Goal: Feedback & Contribution: Leave review/rating

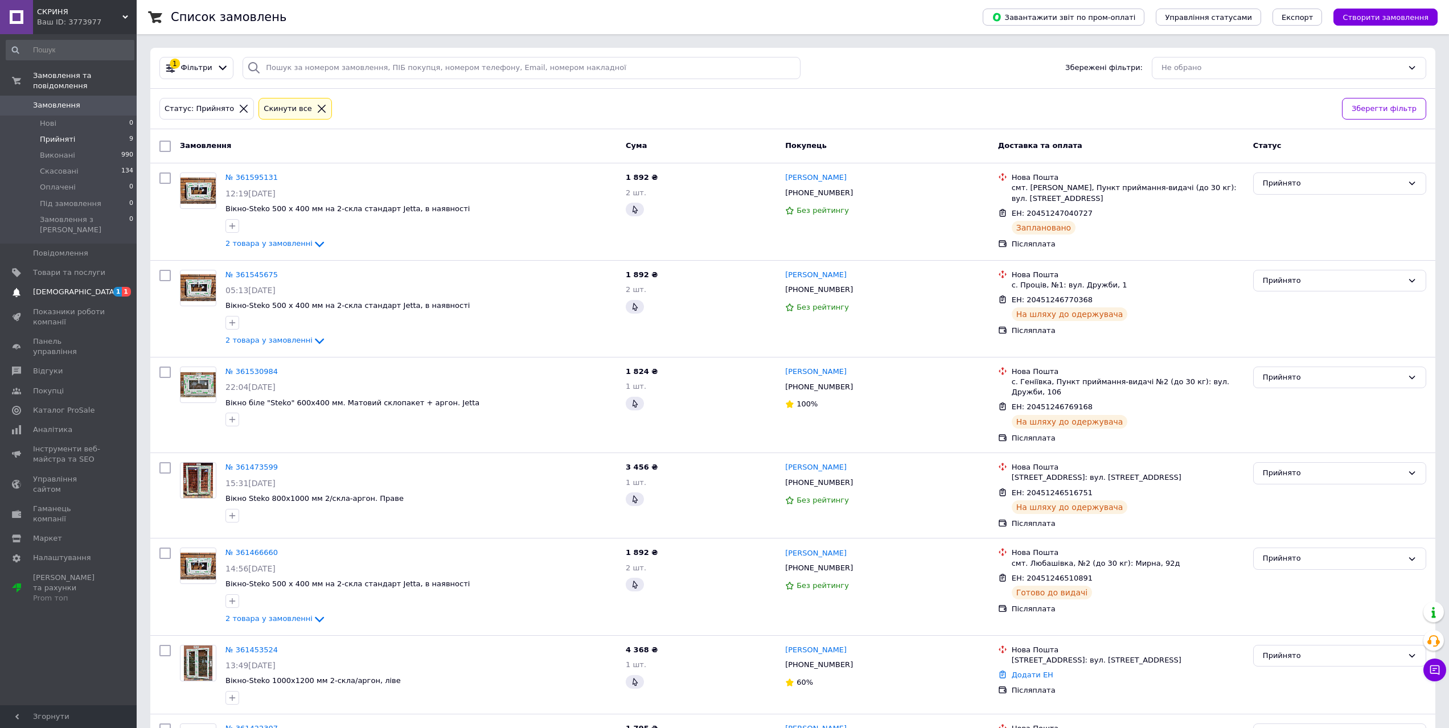
click at [47, 287] on span "[DEMOGRAPHIC_DATA]" at bounding box center [75, 292] width 84 height 10
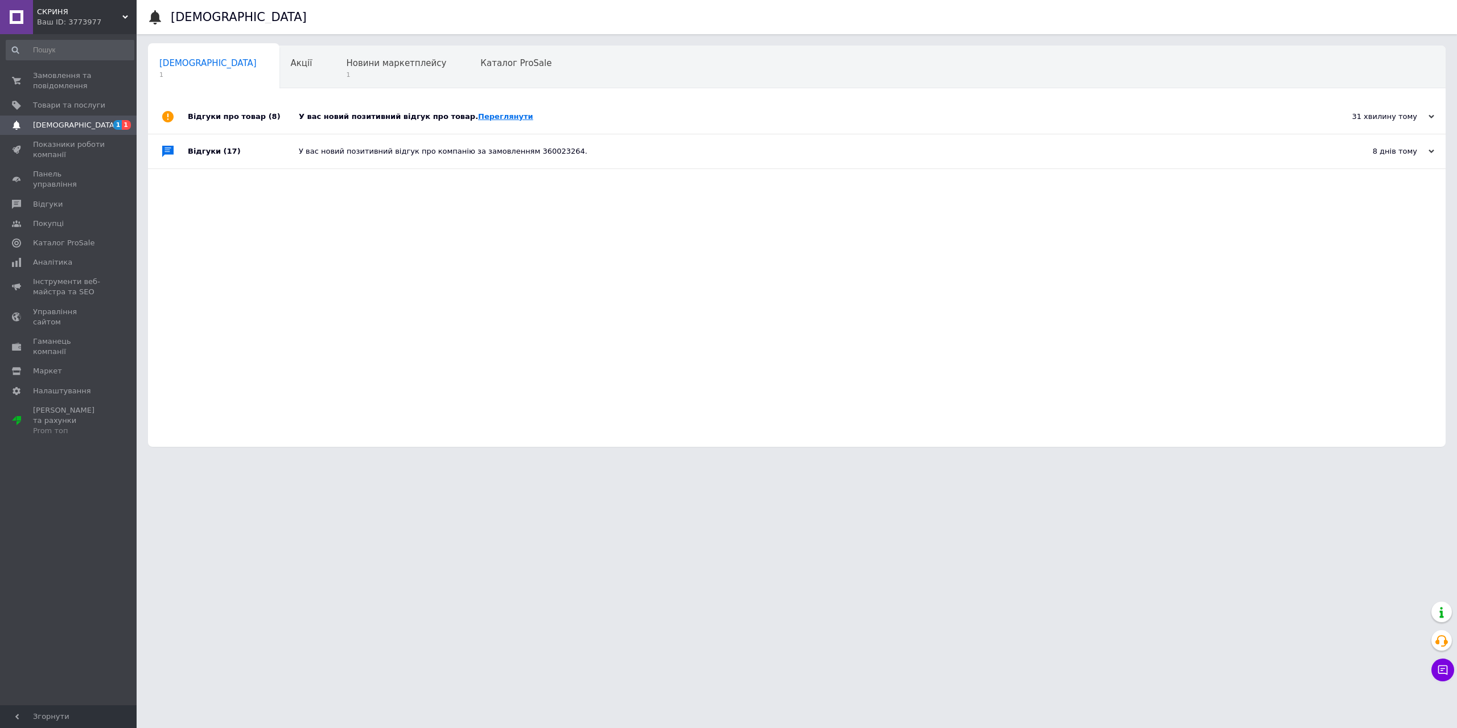
click at [478, 112] on link "Переглянути" at bounding box center [505, 116] width 55 height 9
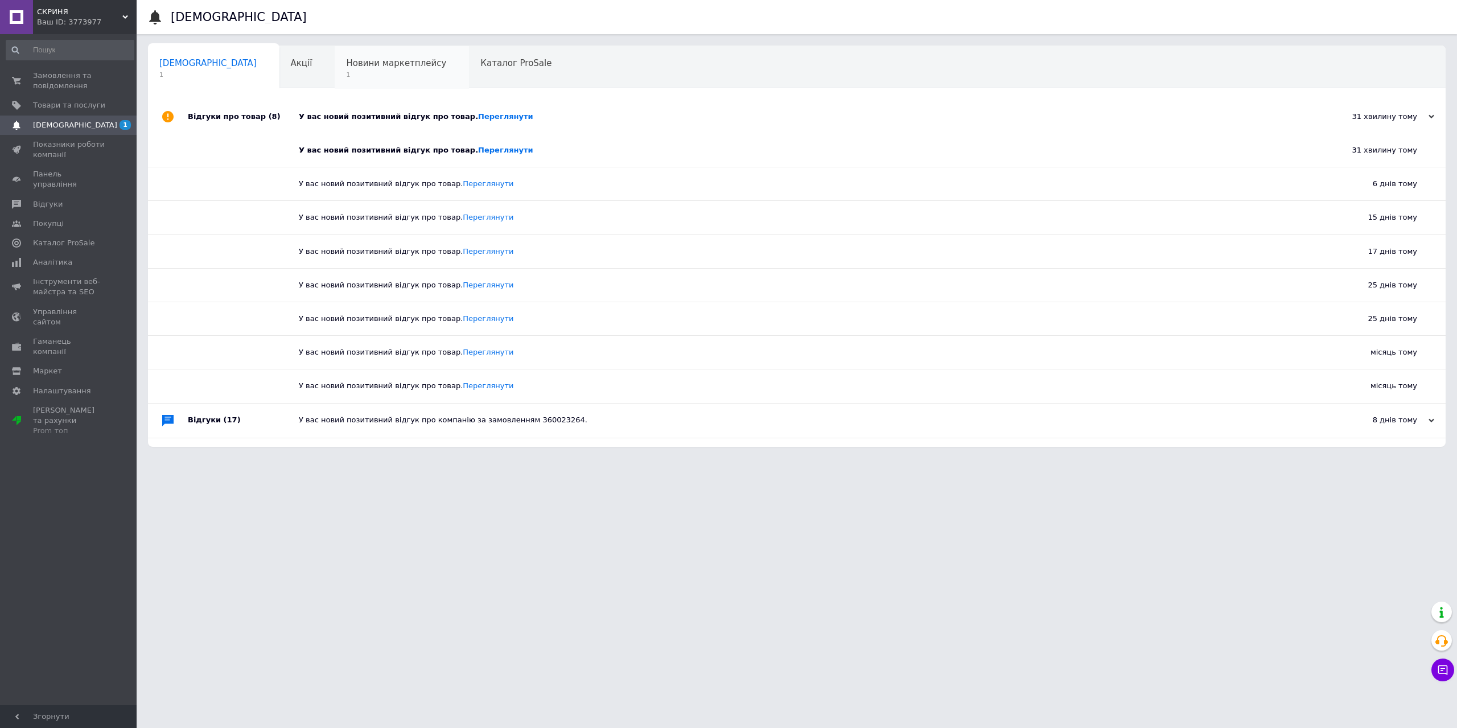
click at [346, 68] on span "Новини маркетплейсу" at bounding box center [396, 63] width 100 height 10
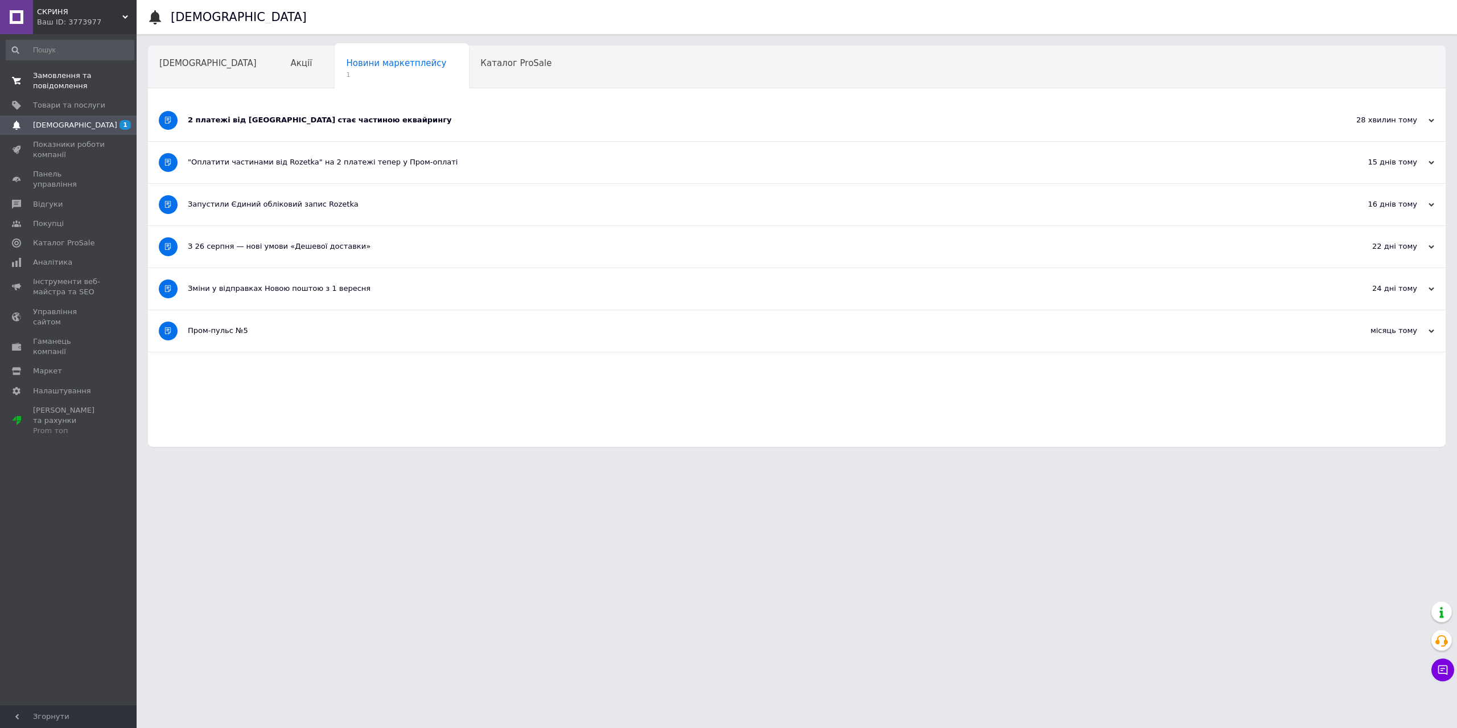
click at [57, 81] on span "Замовлення та повідомлення" at bounding box center [69, 81] width 72 height 20
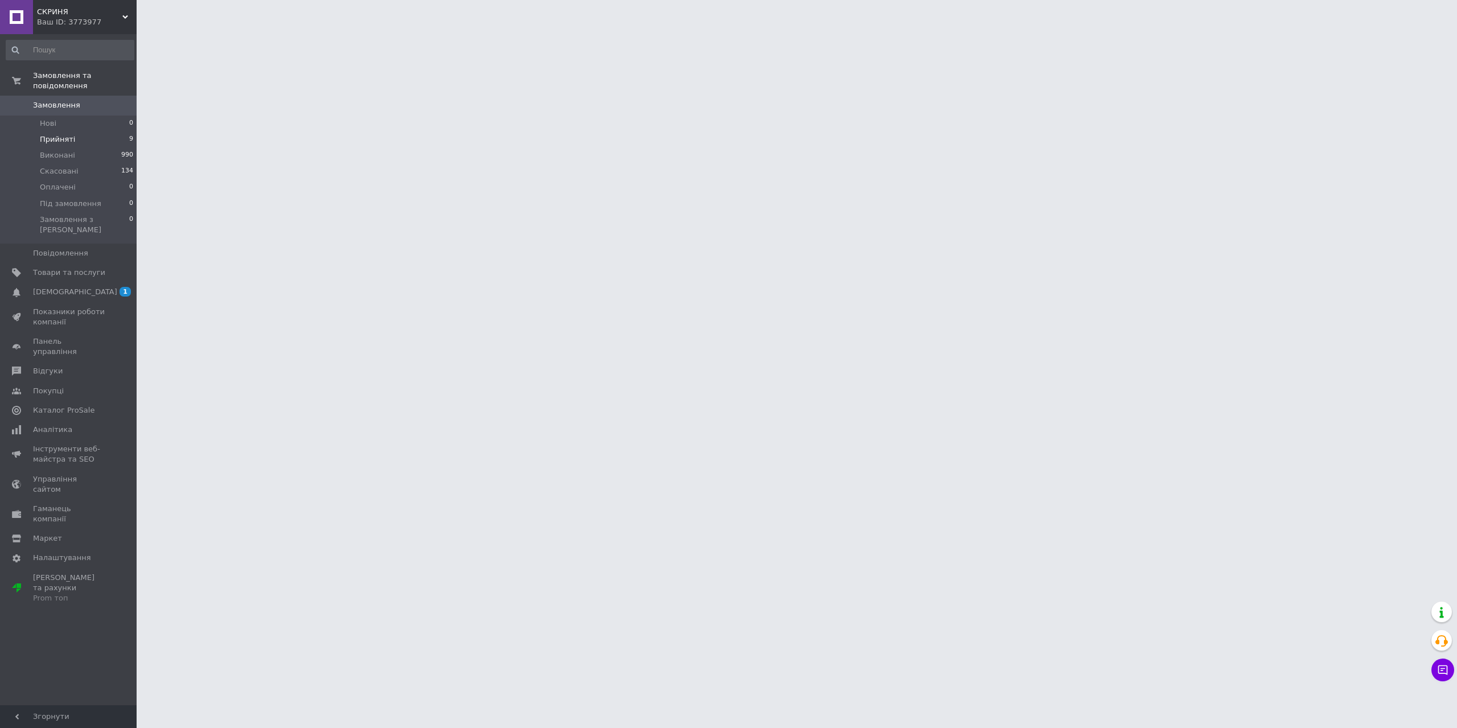
click at [61, 134] on span "Прийняті" at bounding box center [57, 139] width 35 height 10
click at [59, 134] on span "Прийняті" at bounding box center [57, 139] width 35 height 10
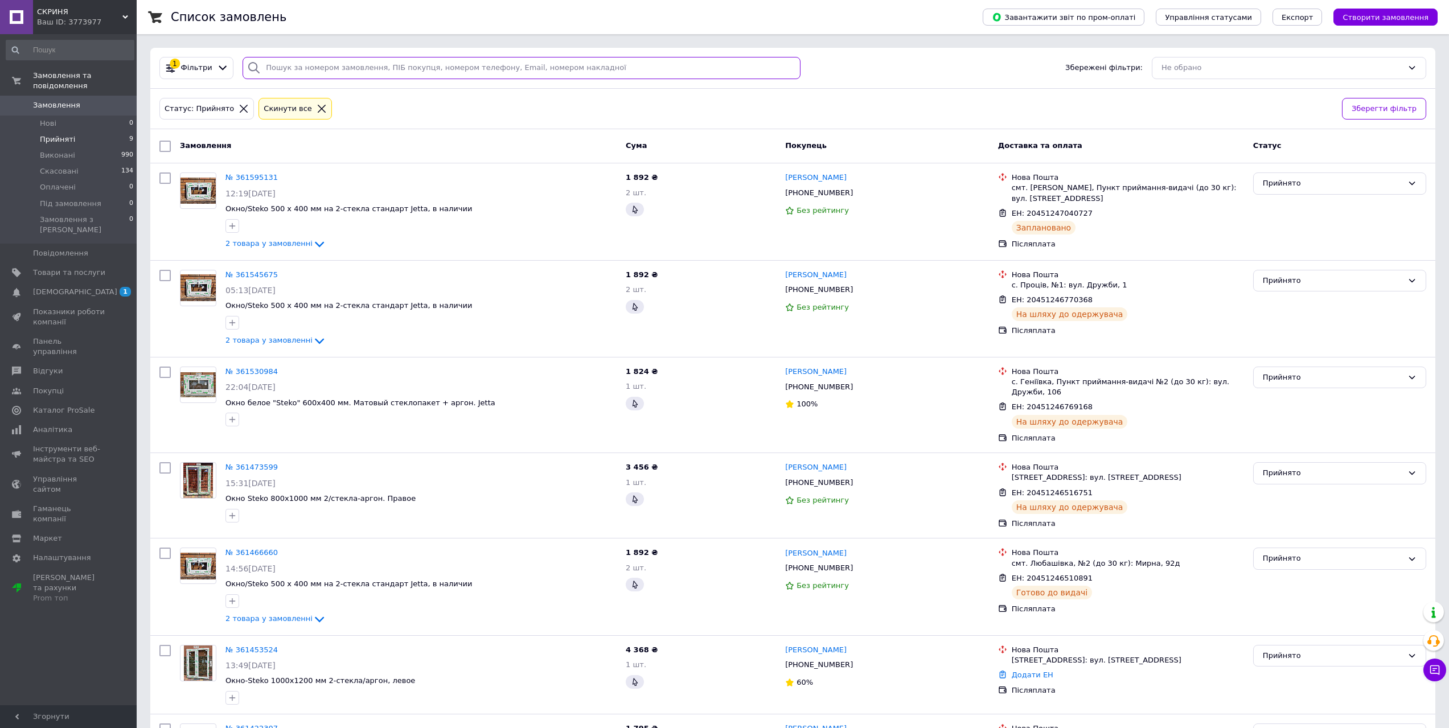
drag, startPoint x: 322, startPoint y: 61, endPoint x: 326, endPoint y: 72, distance: 11.3
click at [322, 64] on input "search" at bounding box center [522, 68] width 558 height 22
click at [54, 268] on span "Товари та послуги" at bounding box center [69, 273] width 72 height 10
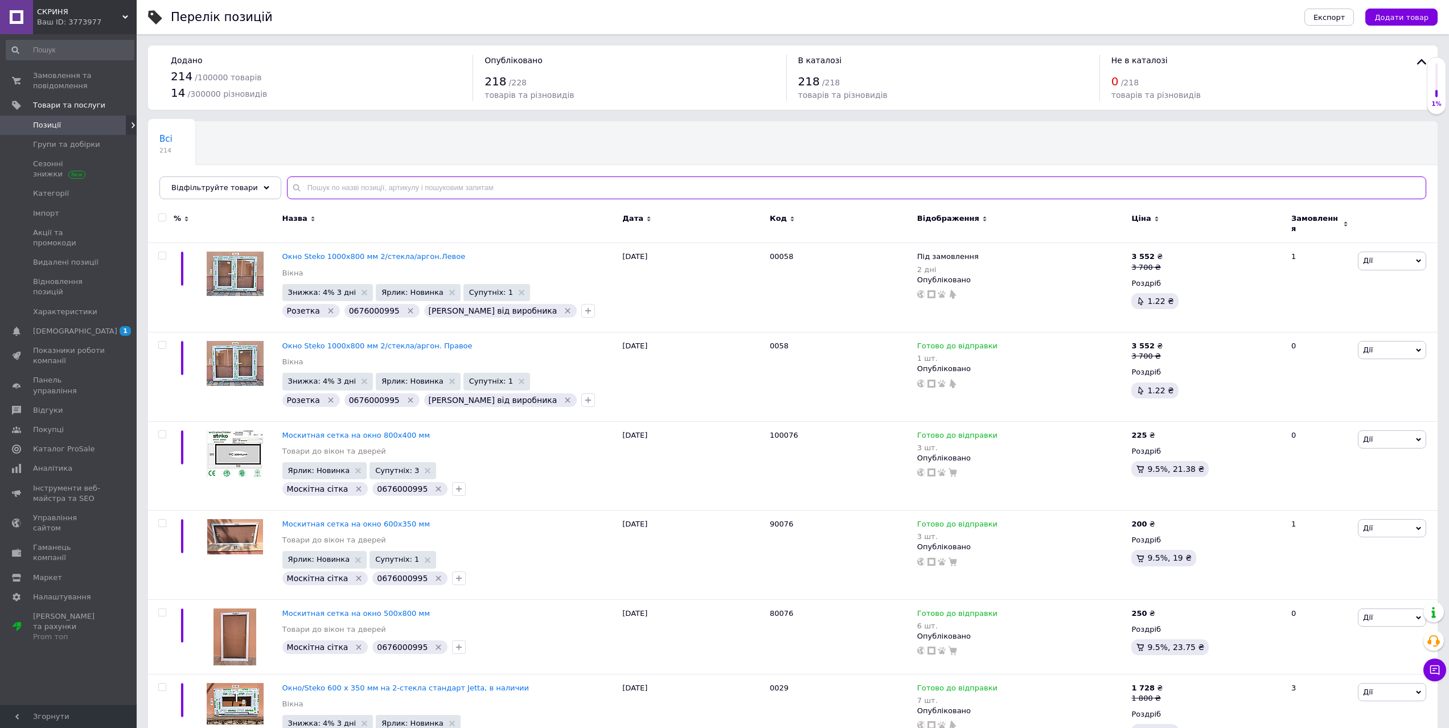
click at [318, 191] on input "text" at bounding box center [856, 187] width 1139 height 23
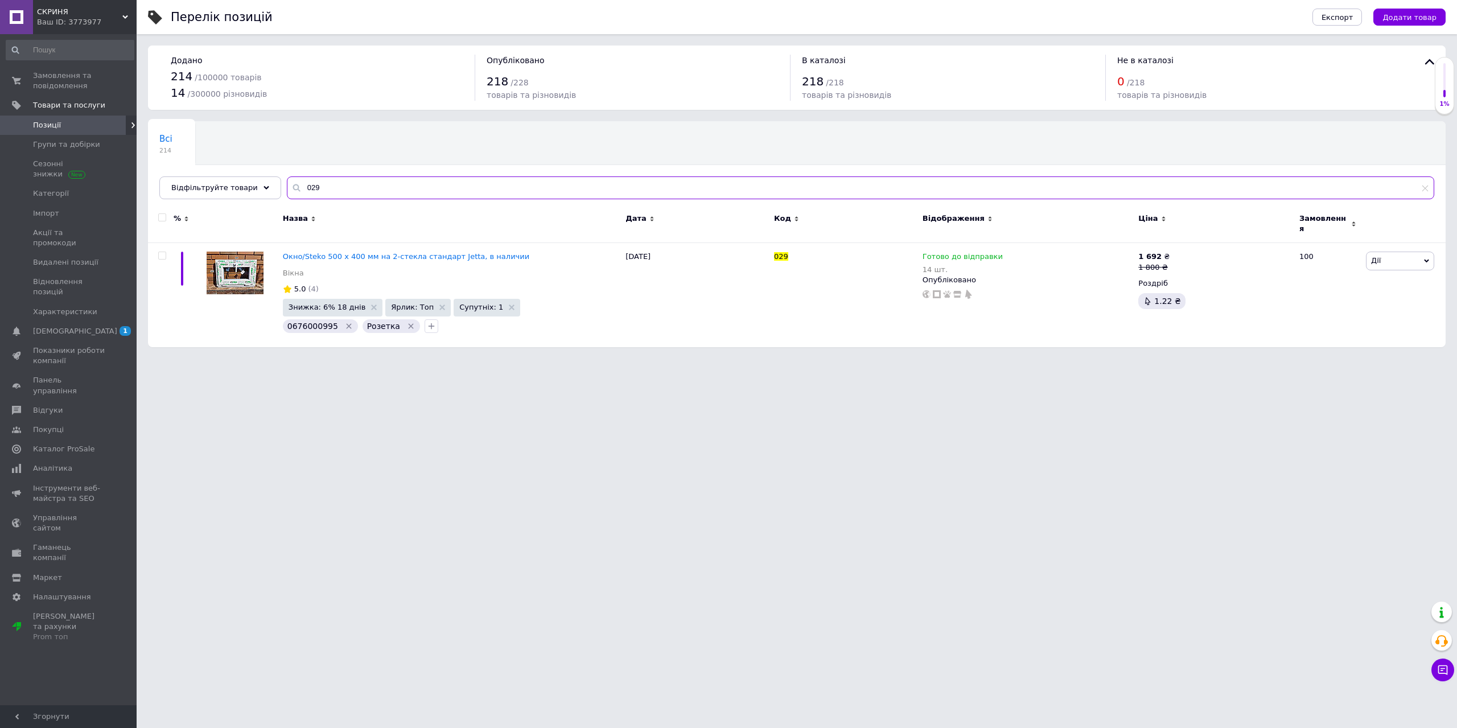
drag, startPoint x: 319, startPoint y: 187, endPoint x: 288, endPoint y: 184, distance: 31.4
click at [288, 184] on div "029" at bounding box center [861, 187] width 1148 height 23
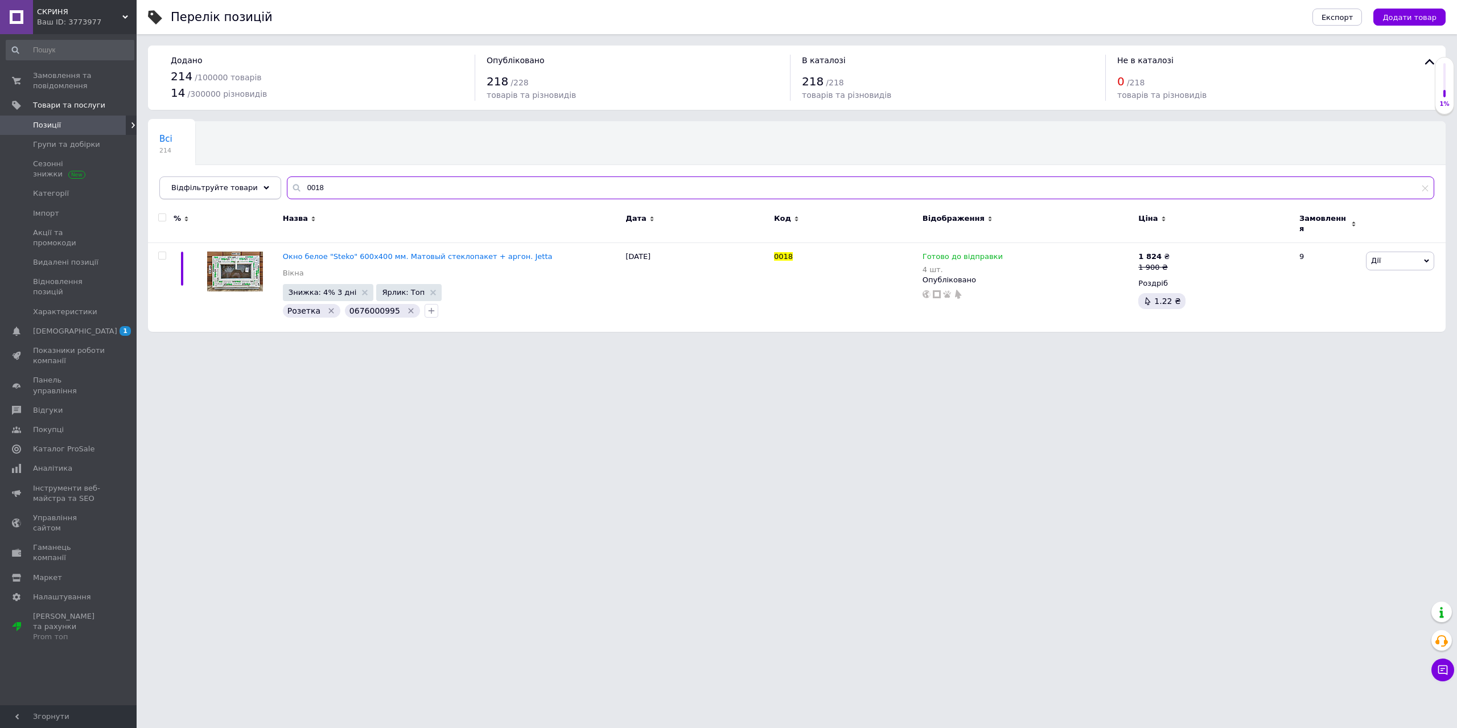
drag, startPoint x: 326, startPoint y: 184, endPoint x: 253, endPoint y: 185, distance: 73.4
click at [253, 185] on div "Відфільтруйте товари 0018" at bounding box center [796, 187] width 1275 height 23
type input "1052"
click at [1006, 252] on icon at bounding box center [1009, 255] width 7 height 7
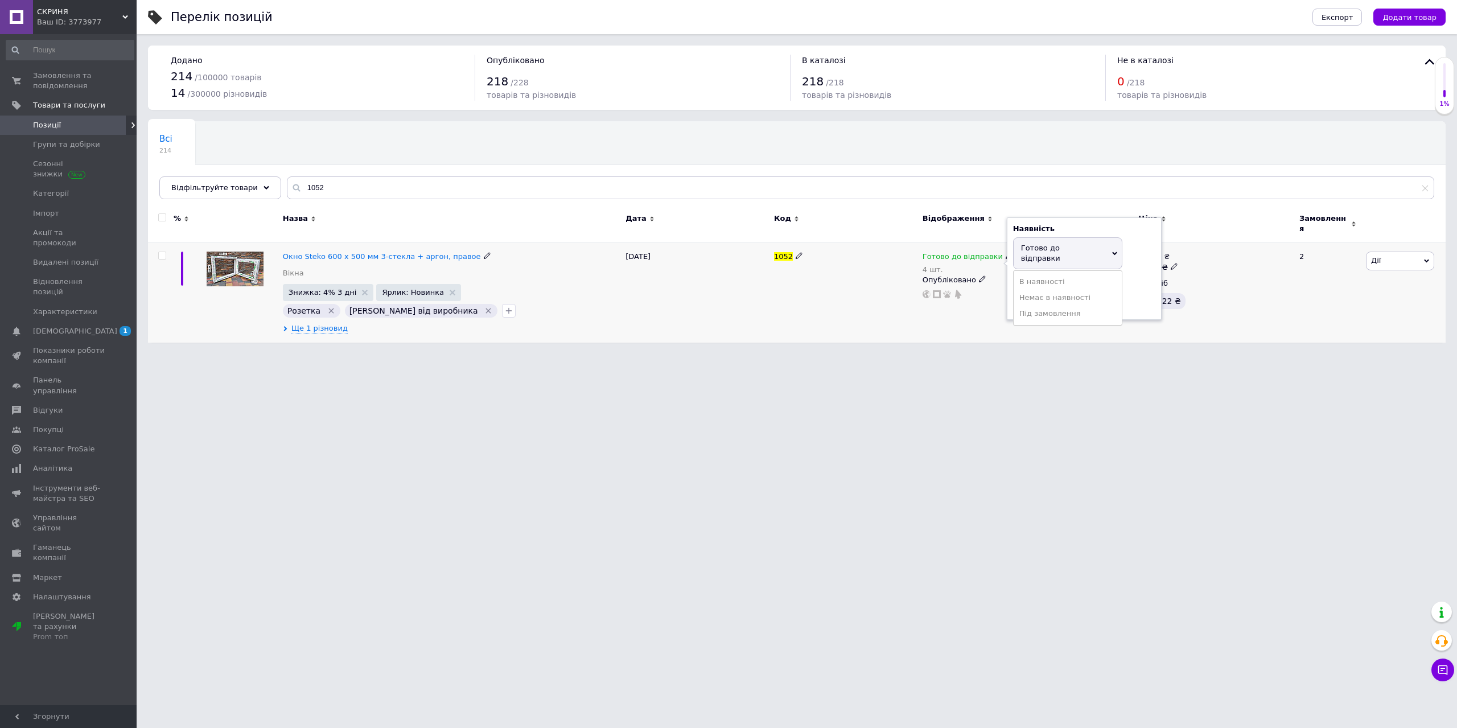
drag, startPoint x: 1031, startPoint y: 242, endPoint x: 1048, endPoint y: 270, distance: 32.4
click at [1033, 244] on span "Готово до відправки" at bounding box center [1040, 253] width 39 height 19
drag, startPoint x: 1029, startPoint y: 285, endPoint x: 988, endPoint y: 281, distance: 41.2
click at [990, 280] on div "Готово до відправки 4 шт. Наявність [PERSON_NAME] до відправки В наявності Нема…" at bounding box center [1028, 275] width 211 height 47
type input "3"
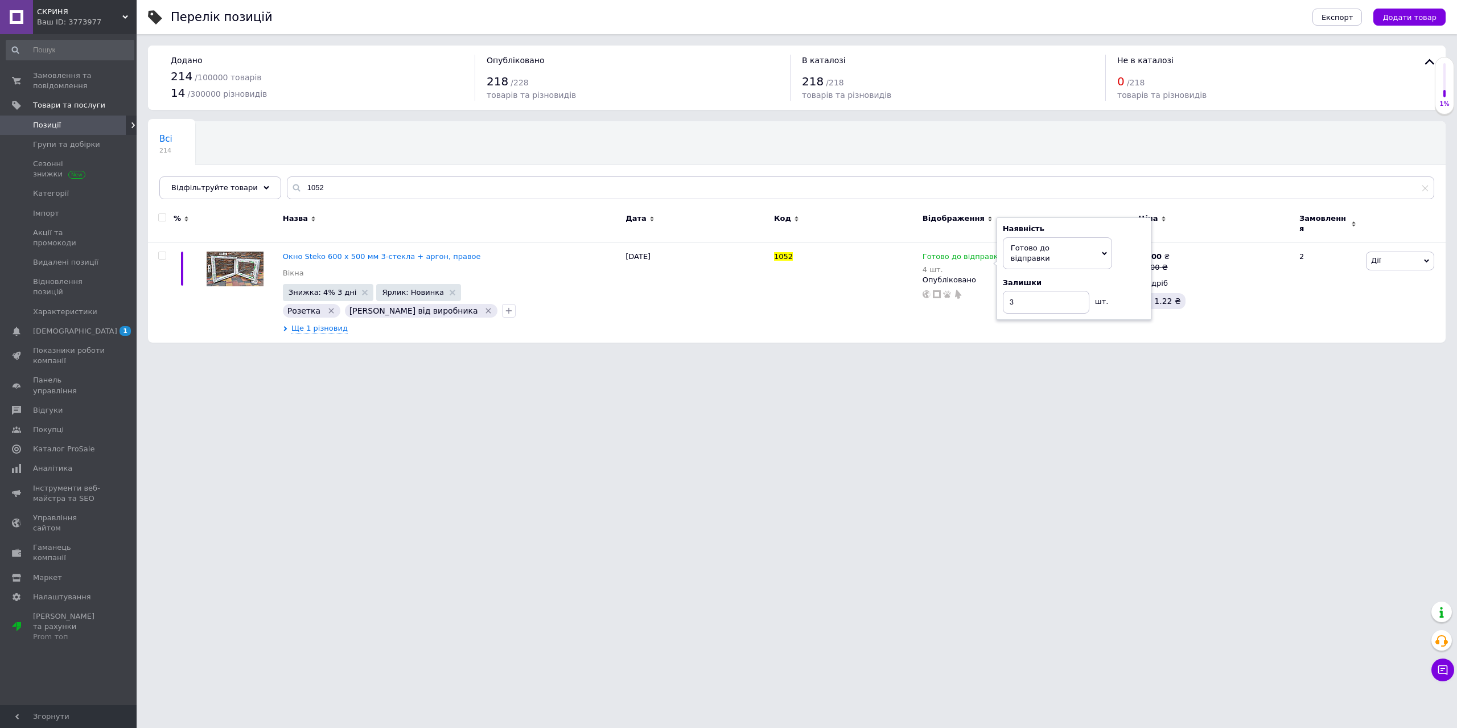
click at [839, 354] on html "СКРИНЯ Ваш ID: 3773977 Сайт СКРИНЯ Кабінет покупця Перевірити стан системи Стор…" at bounding box center [728, 177] width 1457 height 354
drag, startPoint x: 325, startPoint y: 184, endPoint x: 293, endPoint y: 185, distance: 31.9
click at [293, 185] on input "1052" at bounding box center [861, 187] width 1148 height 23
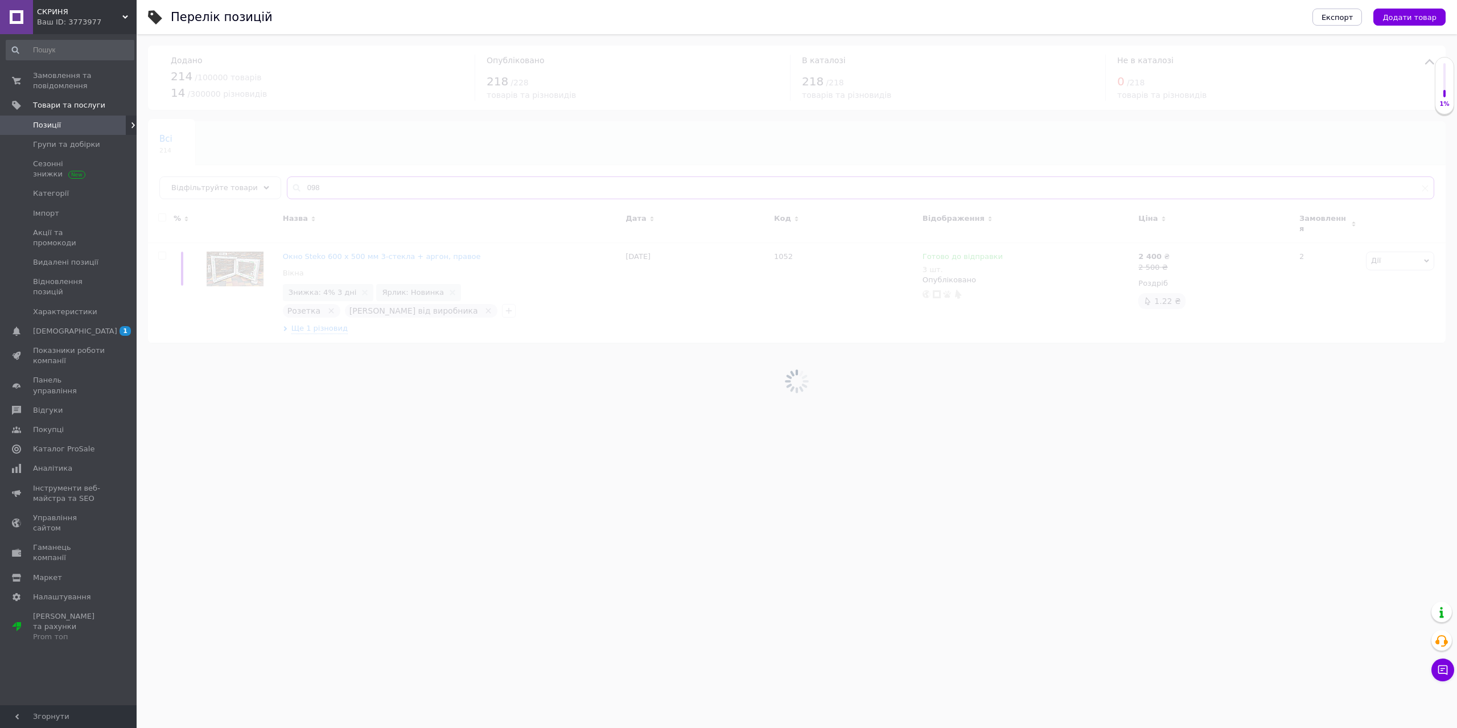
type input "098"
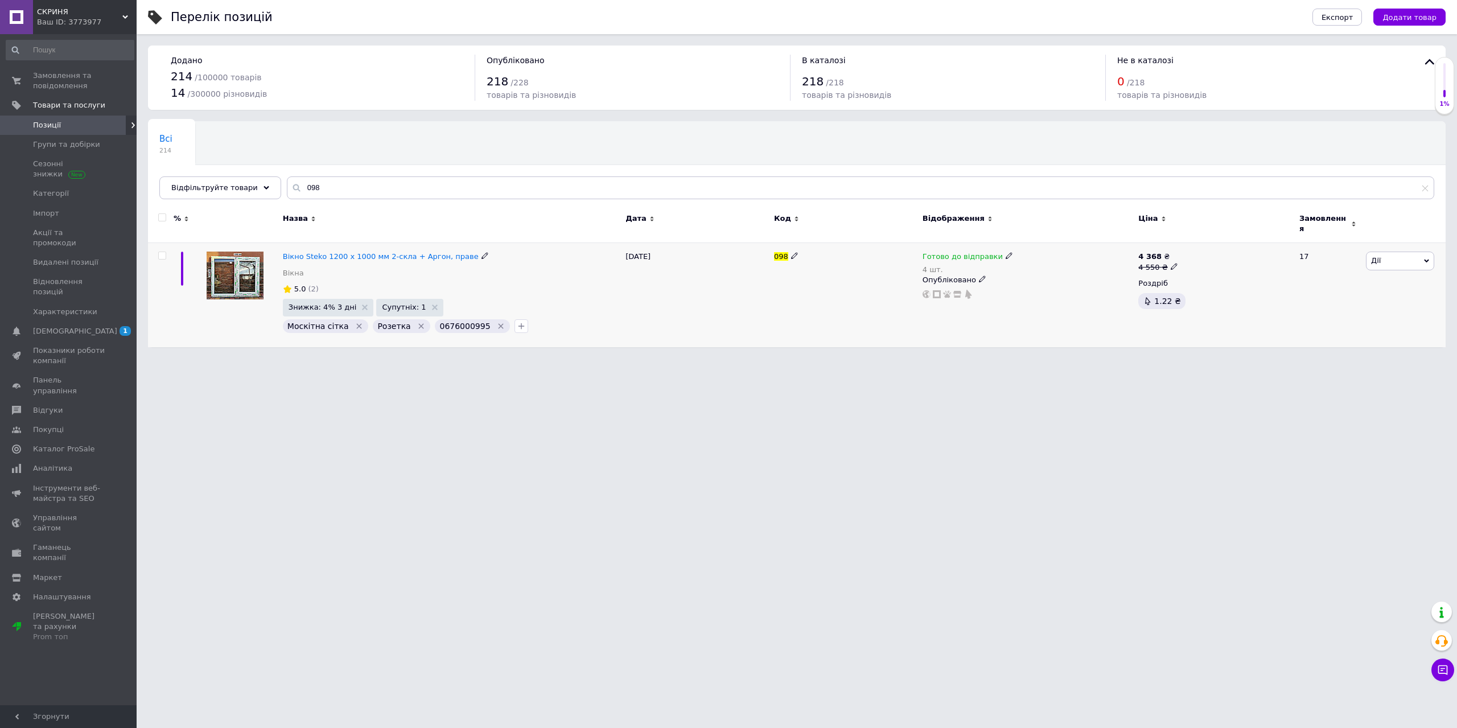
click at [1006, 252] on icon at bounding box center [1009, 255] width 7 height 7
click at [1029, 244] on span "Готово до відправки" at bounding box center [1040, 253] width 39 height 19
drag, startPoint x: 1040, startPoint y: 289, endPoint x: 1018, endPoint y: 294, distance: 22.2
click at [1023, 291] on input "4" at bounding box center [1056, 302] width 87 height 23
type input "3"
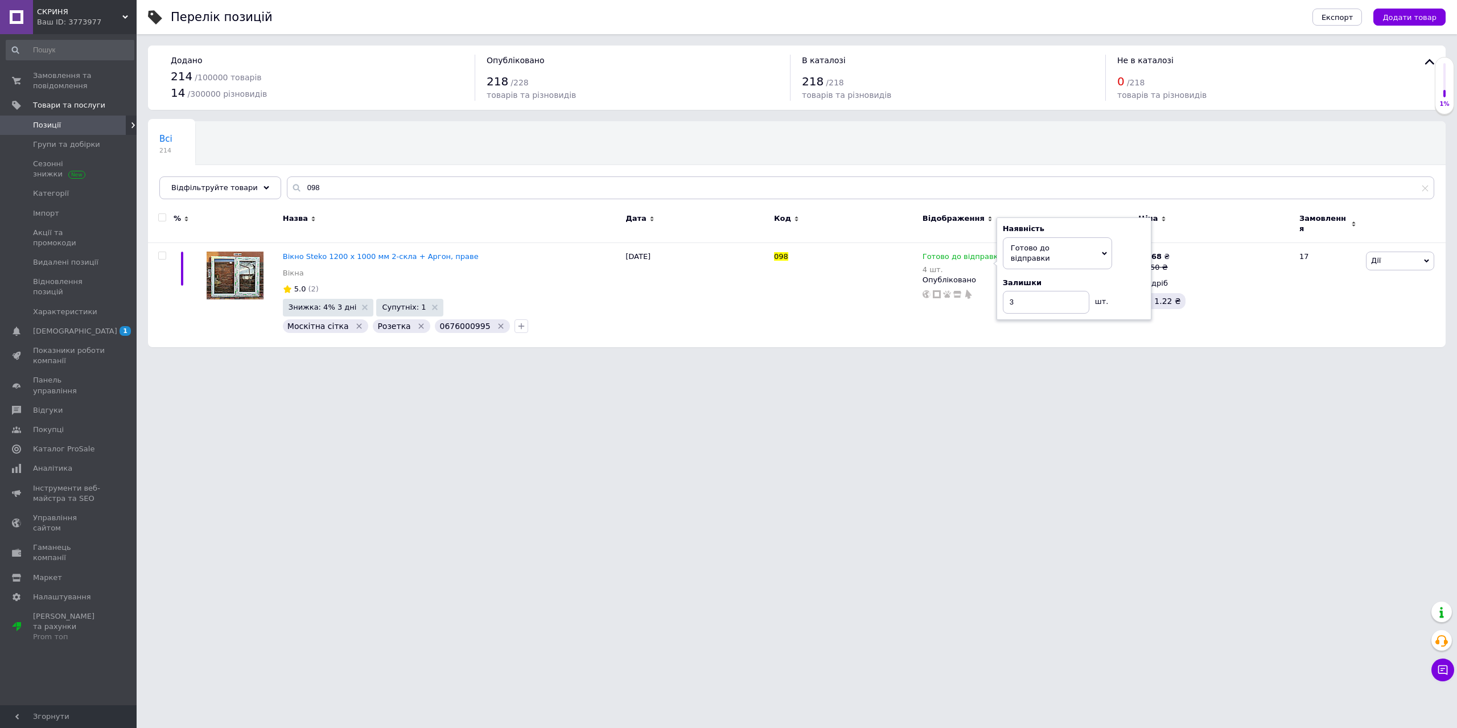
click at [892, 359] on html "СКРИНЯ Ваш ID: 3773977 Сайт СКРИНЯ Кабінет покупця Перевірити стан системи Стор…" at bounding box center [728, 179] width 1457 height 359
click at [812, 359] on html "СКРИНЯ Ваш ID: 3773977 Сайт СКРИНЯ Кабінет покупця Перевірити стан системи Стор…" at bounding box center [728, 179] width 1457 height 359
click at [67, 84] on span "Замовлення та повідомлення" at bounding box center [69, 81] width 72 height 20
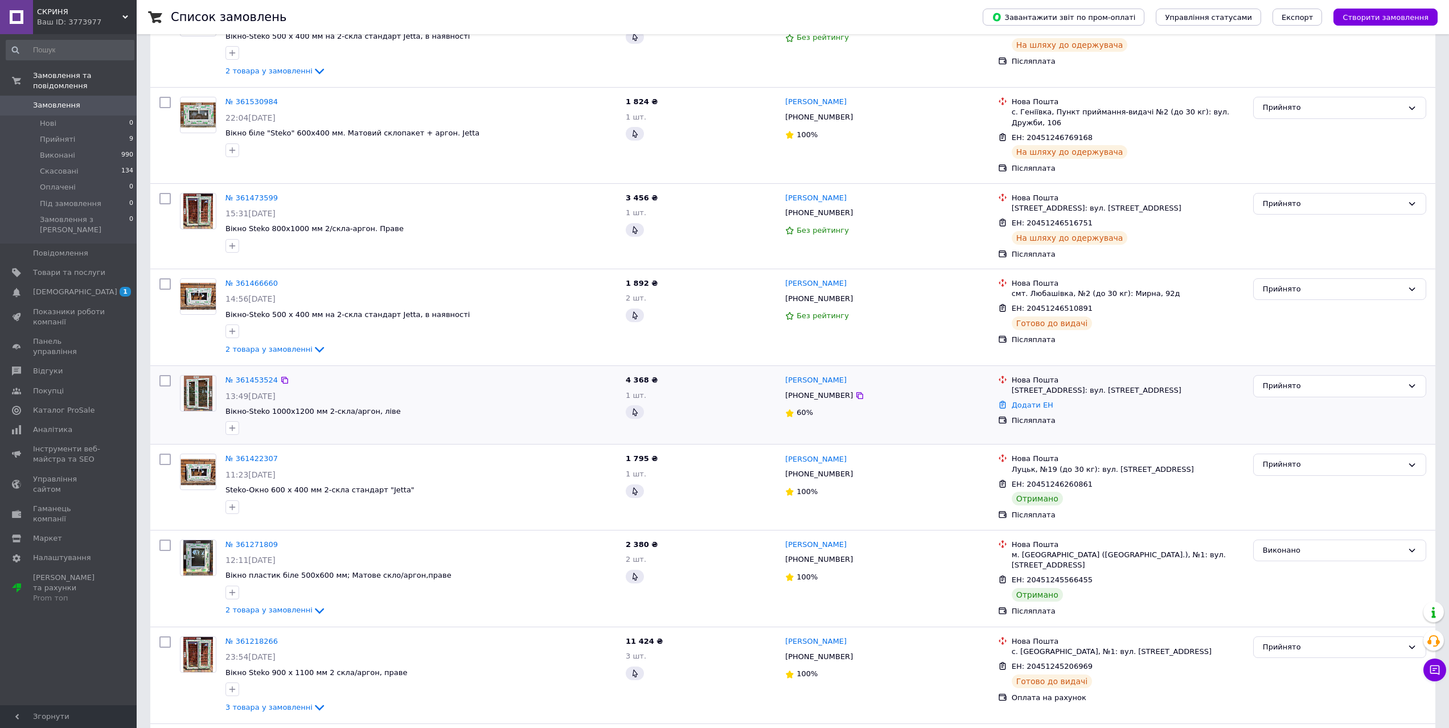
scroll to position [285, 0]
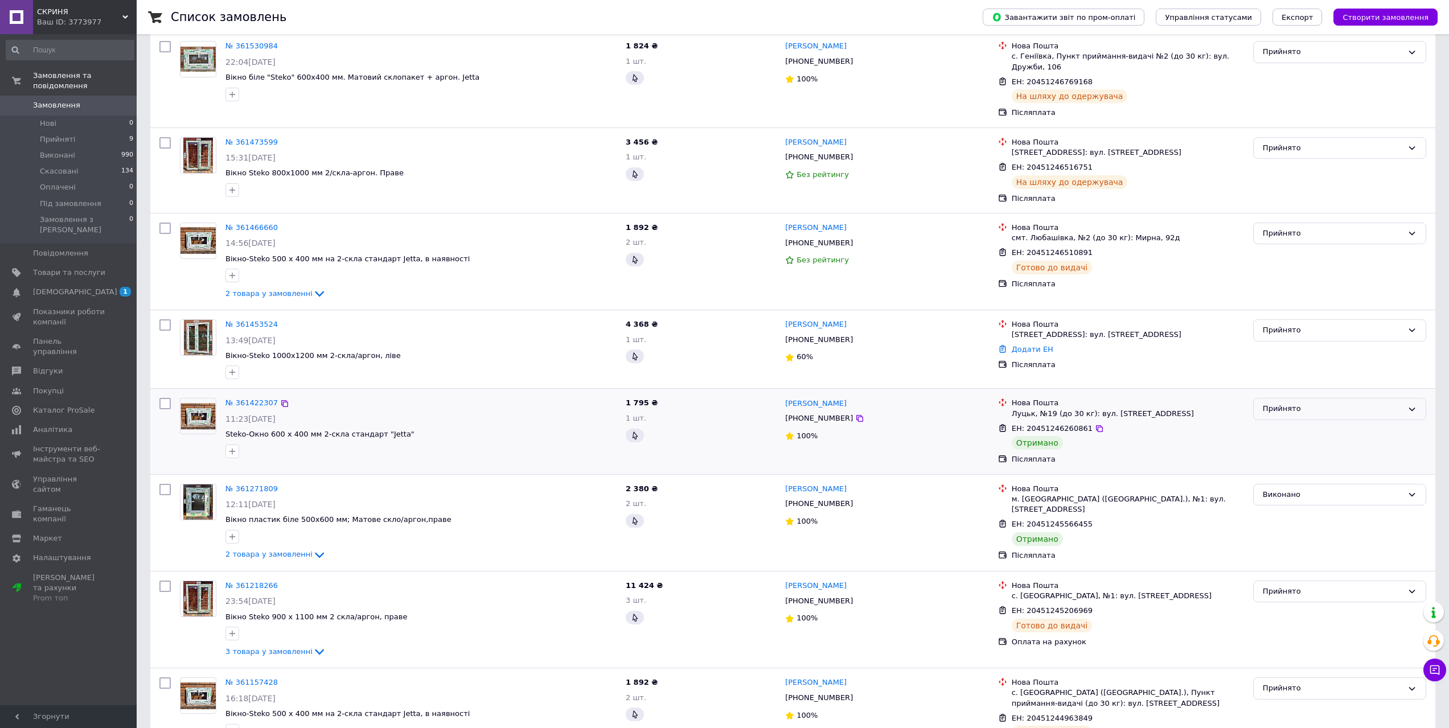
click at [1320, 404] on div "Прийнято" at bounding box center [1333, 409] width 140 height 12
click at [1294, 422] on li "Виконано" at bounding box center [1340, 432] width 172 height 21
click at [247, 399] on link "№ 361422307" at bounding box center [251, 403] width 52 height 9
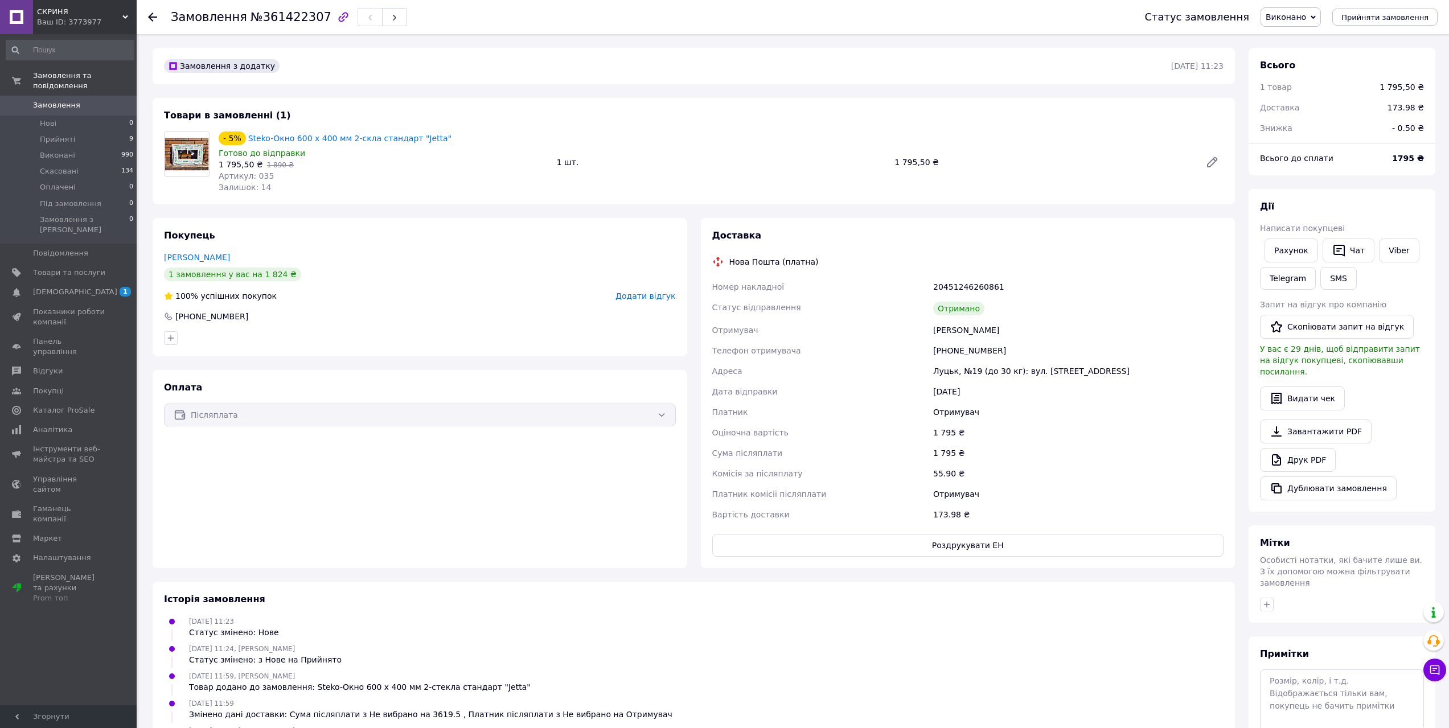
click at [640, 296] on span "Додати відгук" at bounding box center [645, 295] width 60 height 9
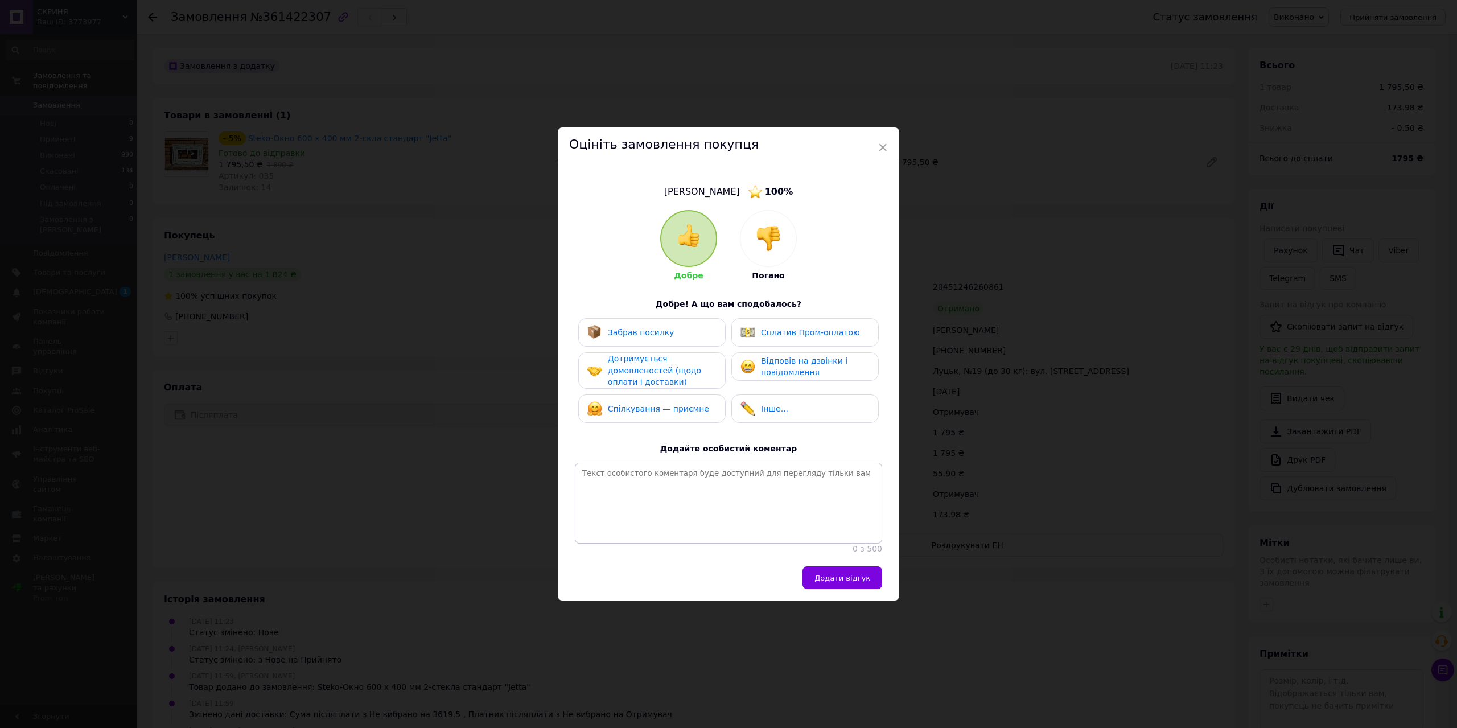
drag, startPoint x: 613, startPoint y: 328, endPoint x: 618, endPoint y: 376, distance: 48.0
click at [613, 331] on span "Забрав посилку" at bounding box center [641, 332] width 67 height 9
drag, startPoint x: 618, startPoint y: 376, endPoint x: 631, endPoint y: 397, distance: 24.0
click at [621, 379] on span "Дотримується домовленостей (щодо оплати і доставки)" at bounding box center [654, 370] width 93 height 32
drag, startPoint x: 634, startPoint y: 404, endPoint x: 766, endPoint y: 360, distance: 138.6
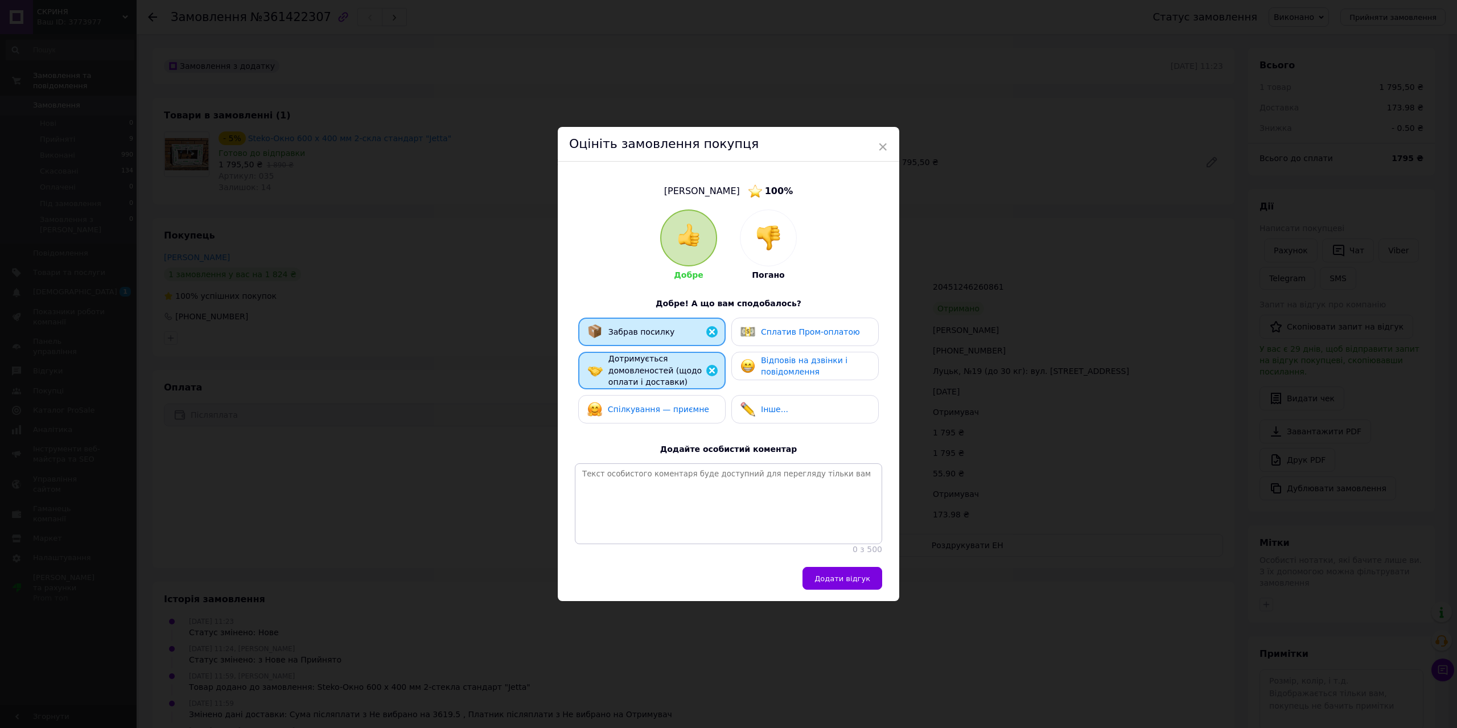
click at [639, 405] on span "Спілкування — приємне" at bounding box center [658, 409] width 101 height 9
drag, startPoint x: 792, startPoint y: 330, endPoint x: 790, endPoint y: 346, distance: 16.1
click at [791, 330] on span "Сплатив Пром-оплатою" at bounding box center [810, 331] width 99 height 9
drag, startPoint x: 783, startPoint y: 329, endPoint x: 775, endPoint y: 354, distance: 25.7
click at [781, 338] on div "Сплатив Пром-оплатою" at bounding box center [805, 332] width 147 height 28
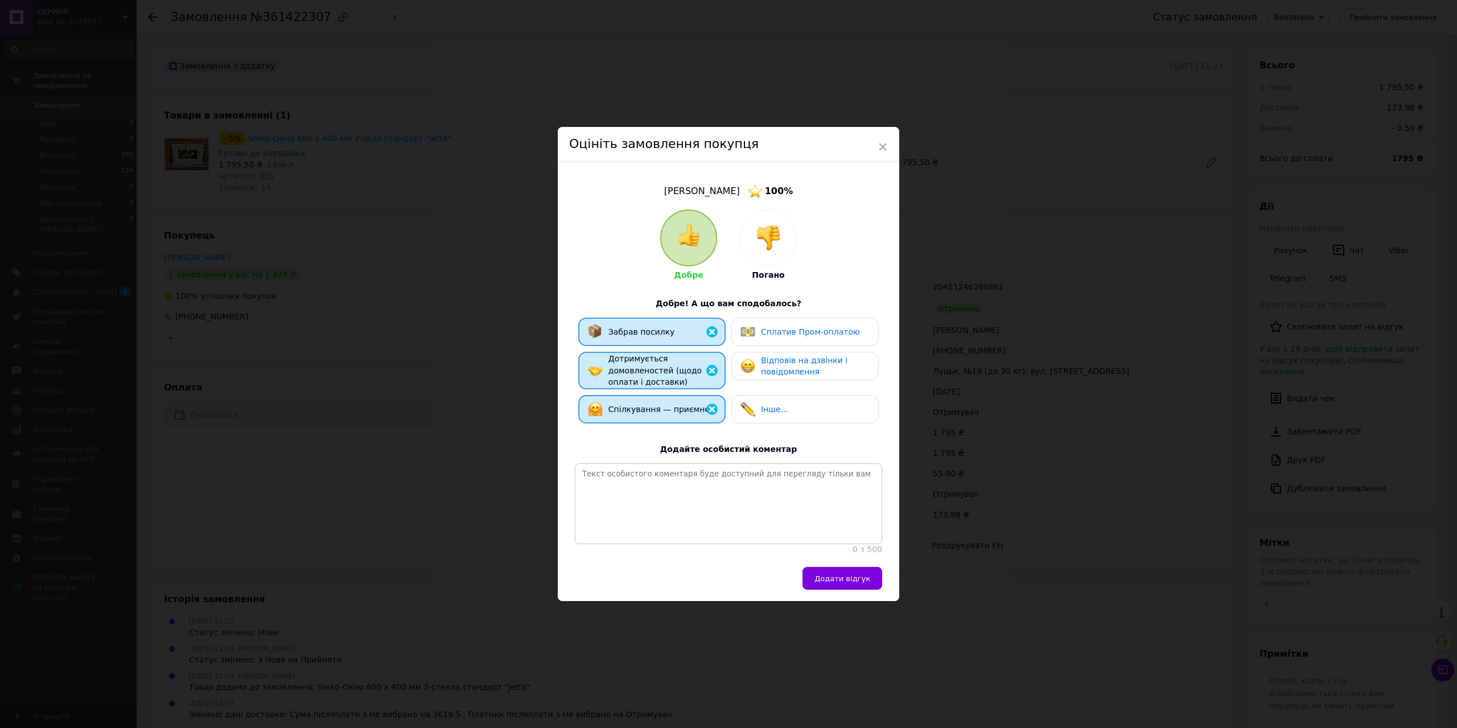
drag, startPoint x: 775, startPoint y: 354, endPoint x: 778, endPoint y: 385, distance: 30.8
click at [775, 356] on span "Відповів на дзвінки і повідомлення" at bounding box center [804, 366] width 87 height 21
click at [838, 579] on span "Додати відгук" at bounding box center [843, 578] width 56 height 9
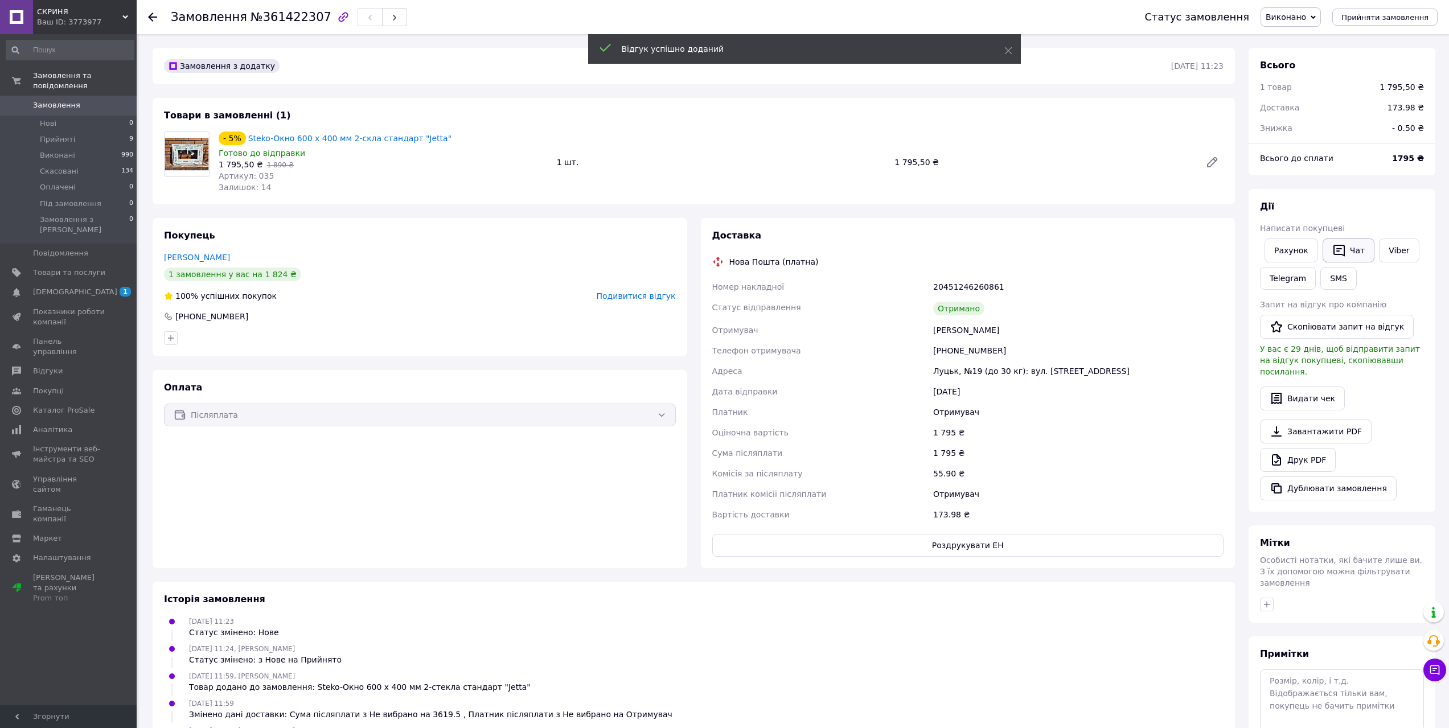
click at [1349, 248] on button "Чат" at bounding box center [1348, 251] width 52 height 24
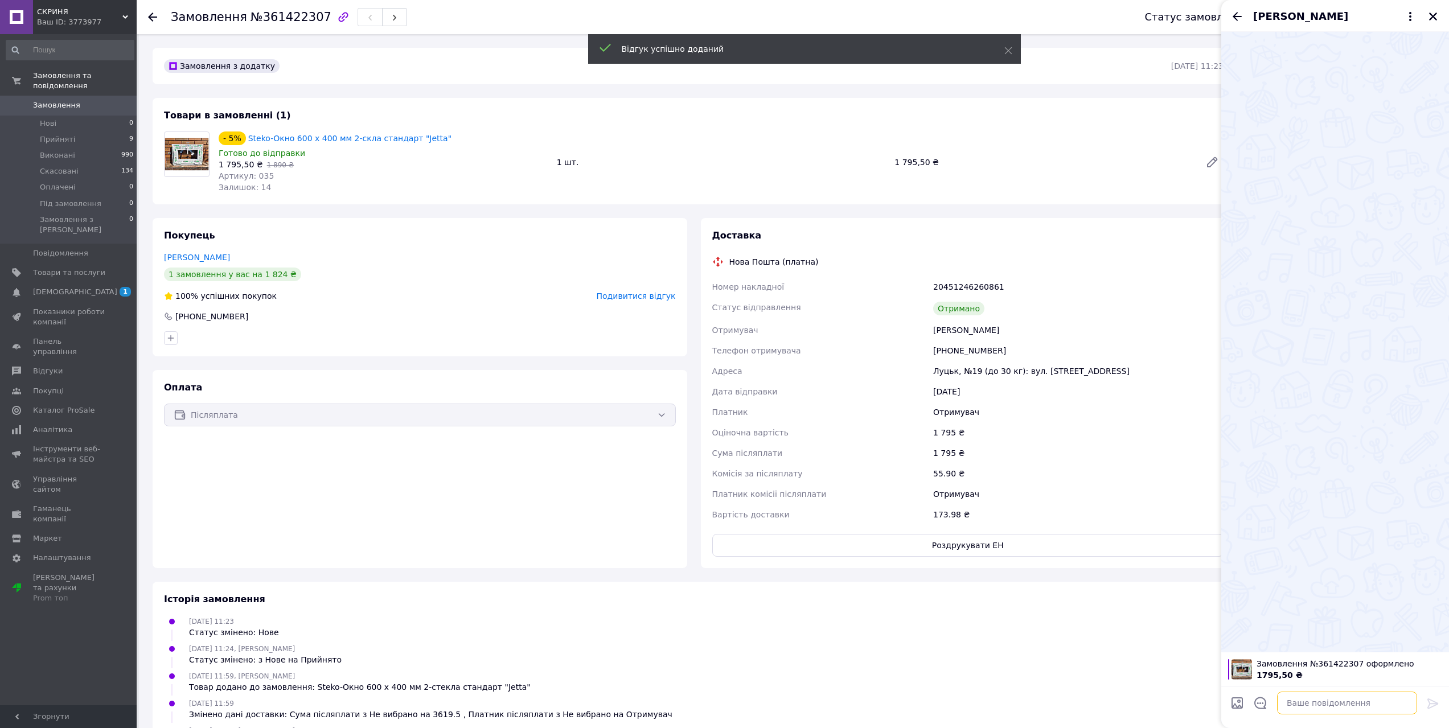
click at [1317, 707] on textarea at bounding box center [1347, 703] width 140 height 23
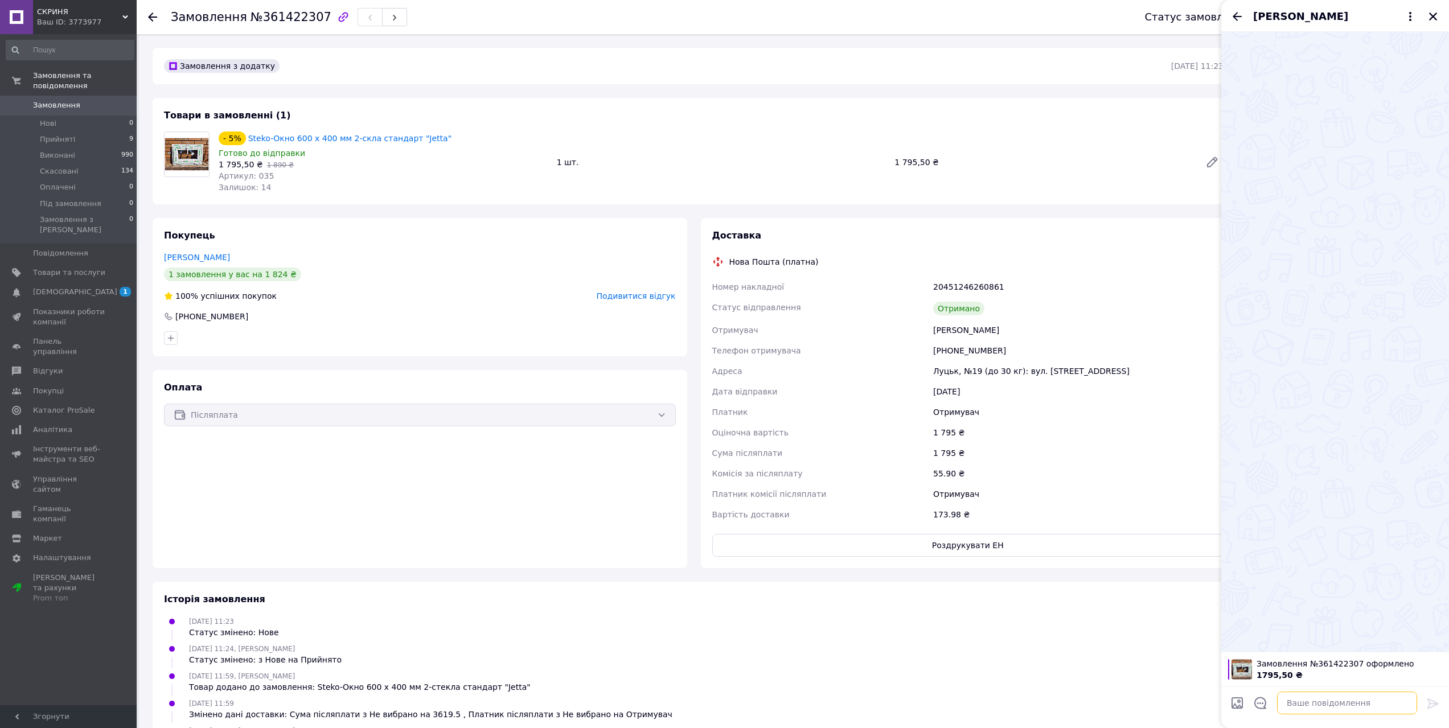
click at [1326, 704] on textarea at bounding box center [1347, 703] width 140 height 23
paste textarea "Дякуємо за придбання товару в нашому магазині "Скриня". Якщо вам сподобалося, з…"
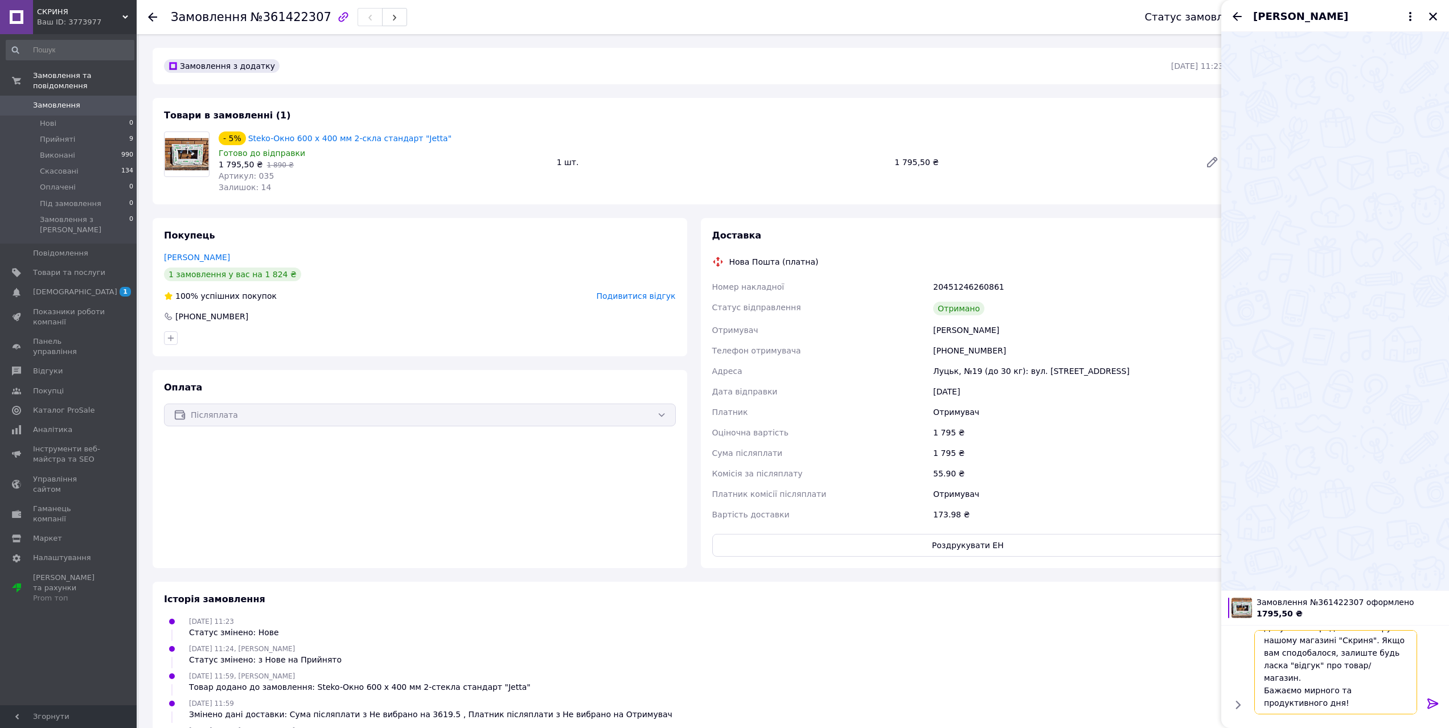
click at [1362, 666] on textarea "Дякуємо за придбання товару в нашому магазині "Скриня". Якщо вам сподобалося, з…" at bounding box center [1335, 672] width 163 height 84
type textarea "Дякуємо за придбання товару в нашому магазині "Скриня". Якщо вам сподобалося, з…"
click at [1433, 703] on icon at bounding box center [1432, 704] width 11 height 10
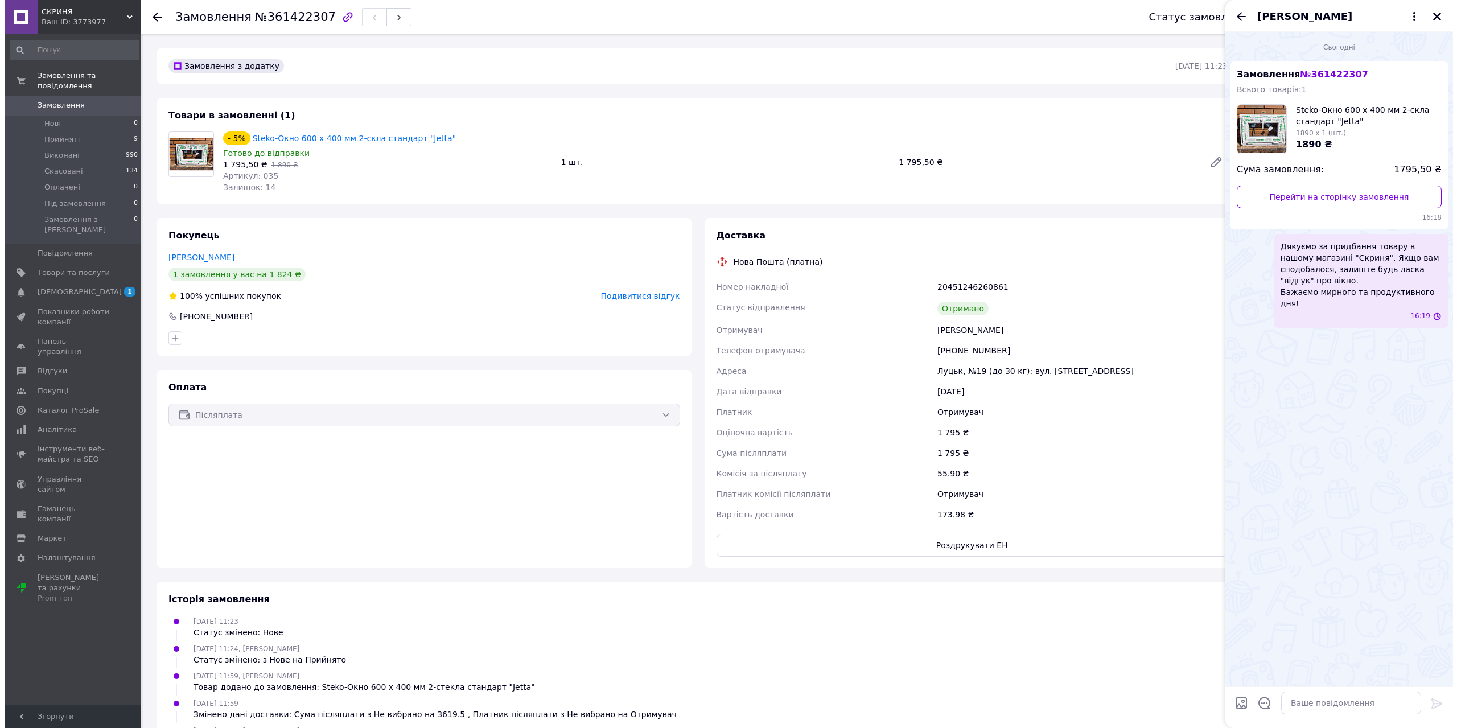
scroll to position [0, 0]
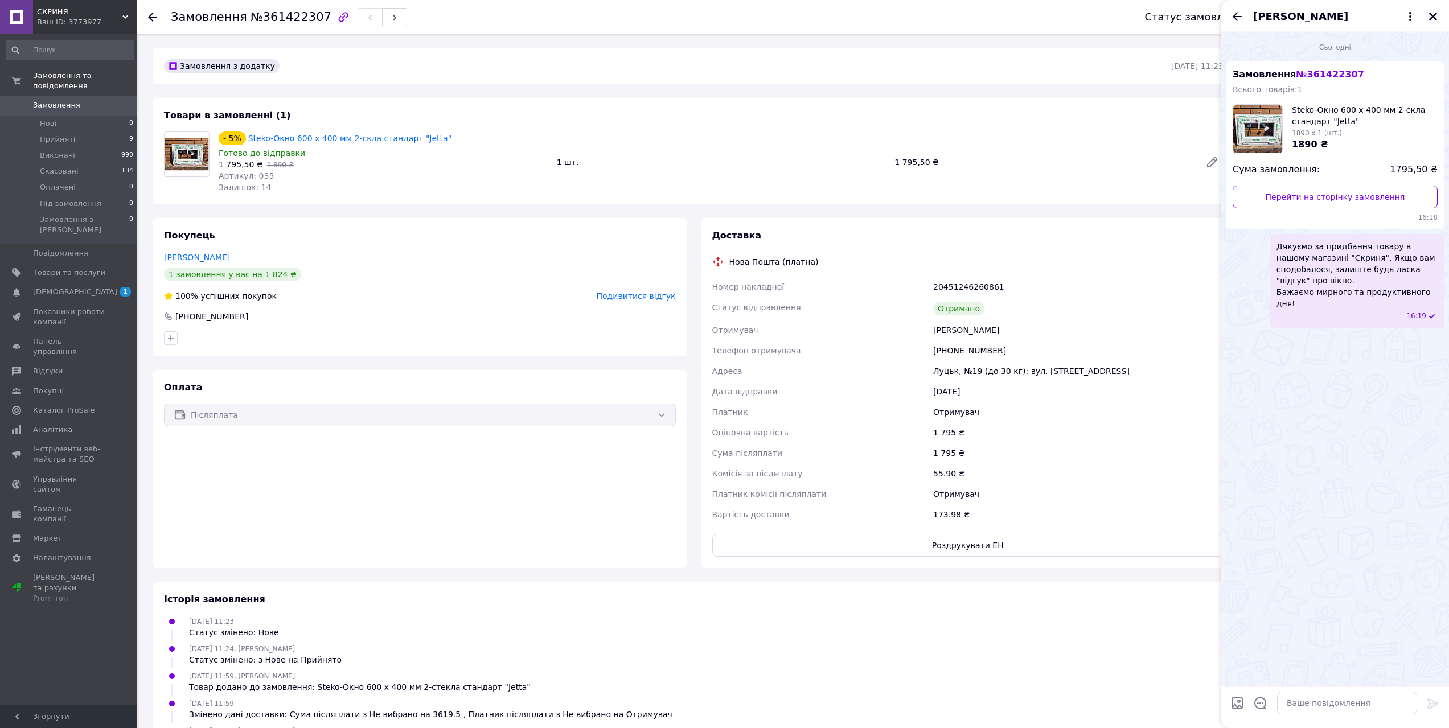
click at [1433, 19] on icon "Закрити" at bounding box center [1433, 16] width 10 height 10
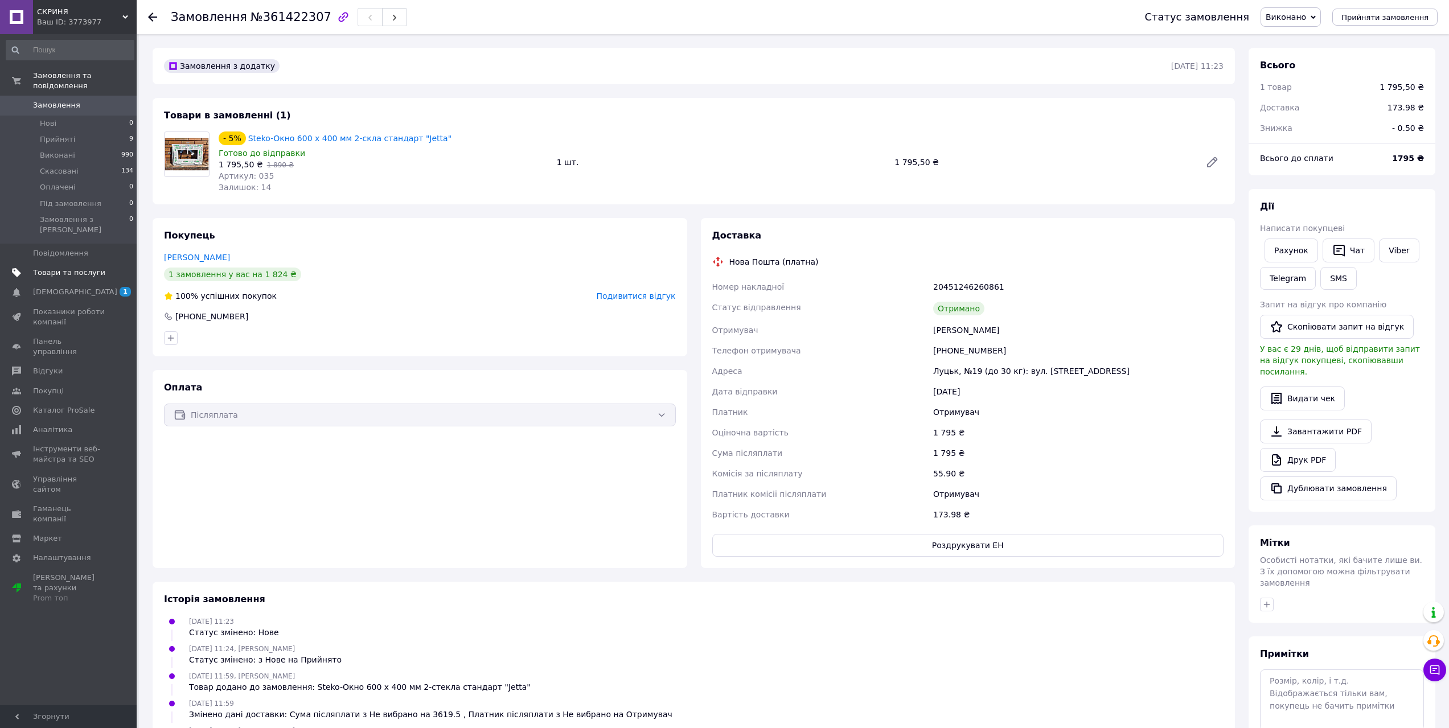
click at [52, 268] on span "Товари та послуги" at bounding box center [69, 273] width 72 height 10
